Goal: Use online tool/utility: Utilize a website feature to perform a specific function

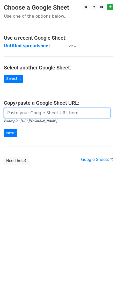
click at [33, 113] on input "url" at bounding box center [57, 113] width 107 height 10
paste input "https://docs.google.com/spreadsheets/d/1hvnLQZNEvgxD5RZBBROWNGPaixGZGY01DnFvzQz…"
type input "https://docs.google.com/spreadsheets/d/1hvnLQZNEvgxD5RZBBROWNGPaixGZGY01DnFvzQz…"
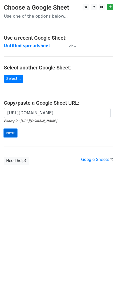
click at [7, 132] on input "Next" at bounding box center [10, 133] width 13 height 8
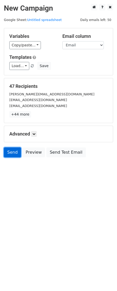
click at [9, 157] on link "Send" at bounding box center [12, 153] width 17 height 10
click at [9, 154] on link "Send" at bounding box center [12, 153] width 17 height 10
